Goal: Find specific page/section: Find specific page/section

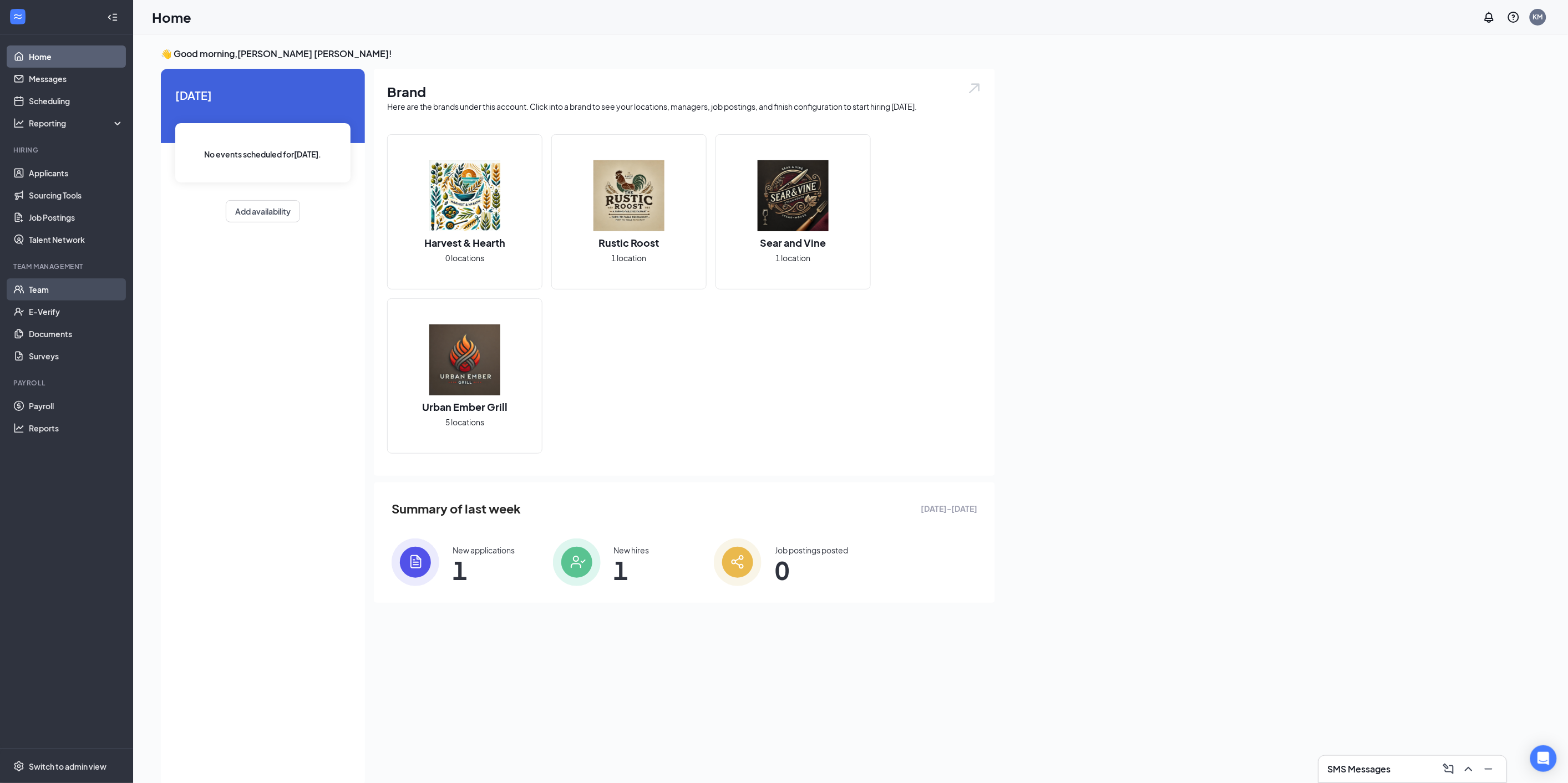
click at [47, 296] on link "Team" at bounding box center [76, 289] width 95 height 22
